Goal: Communication & Community: Answer question/provide support

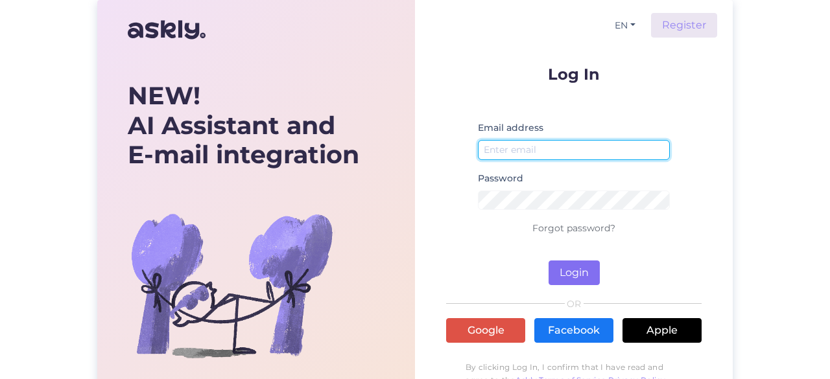
type input "[EMAIL_ADDRESS][DOMAIN_NAME]"
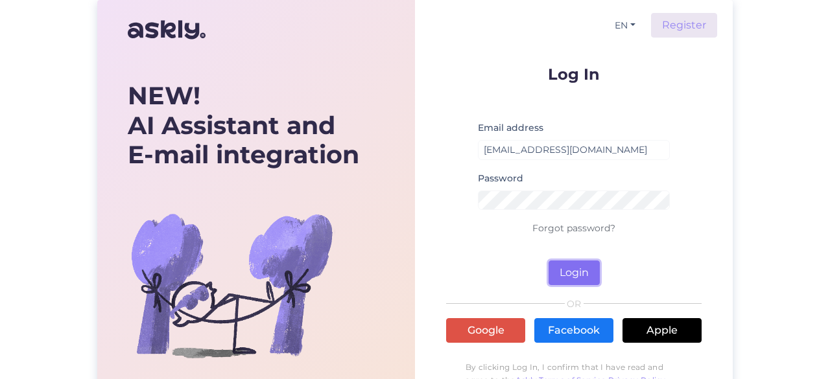
click at [567, 266] on button "Login" at bounding box center [574, 273] width 51 height 25
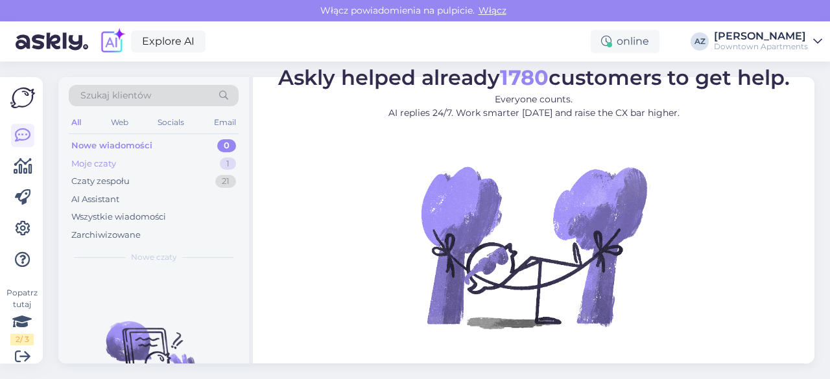
click at [159, 160] on div "Moje czaty 1" at bounding box center [154, 164] width 170 height 18
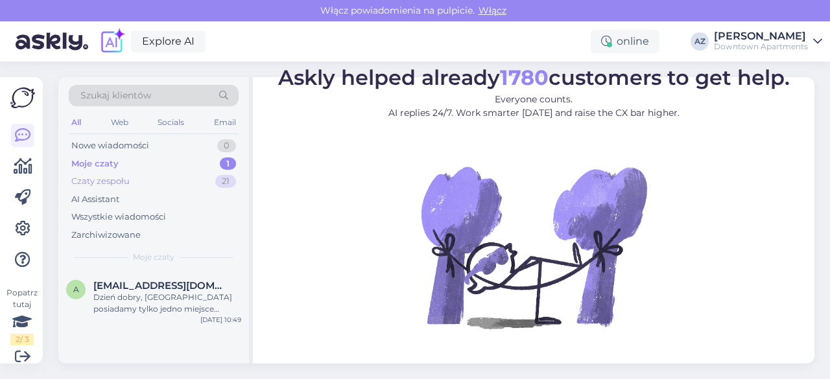
click at [162, 182] on div "Czaty zespołu 21" at bounding box center [154, 181] width 170 height 18
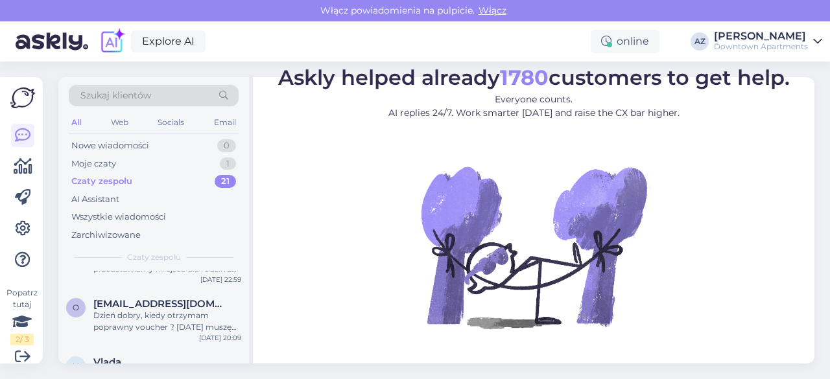
scroll to position [100, 0]
click at [167, 322] on div "Dzień dobry, kiedy otrzymam poprawny voucher ? [DATE] muszę go wydrukować, [DAT…" at bounding box center [167, 320] width 148 height 23
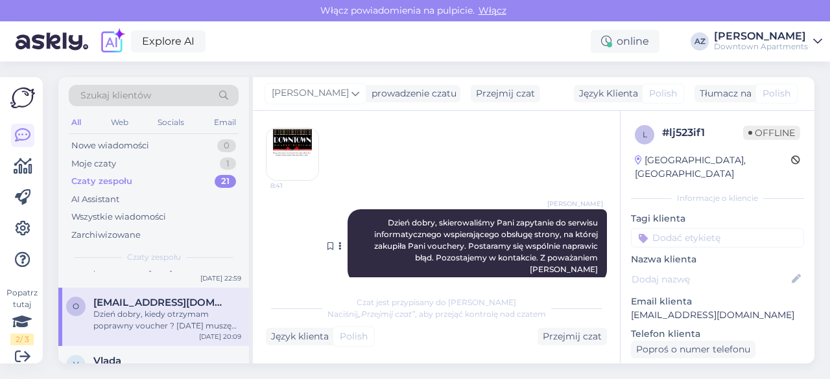
scroll to position [499, 0]
